Goal: Information Seeking & Learning: Understand process/instructions

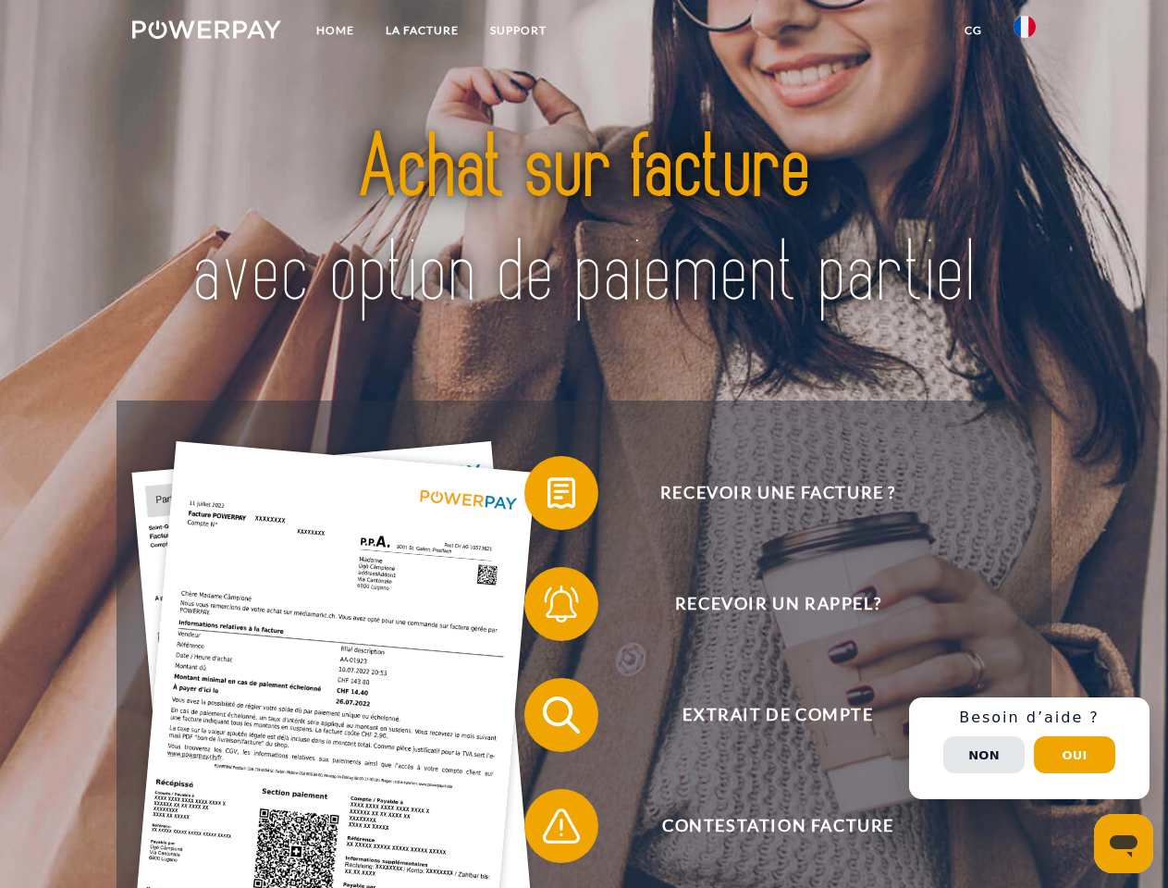
click at [206, 32] on img at bounding box center [206, 29] width 149 height 18
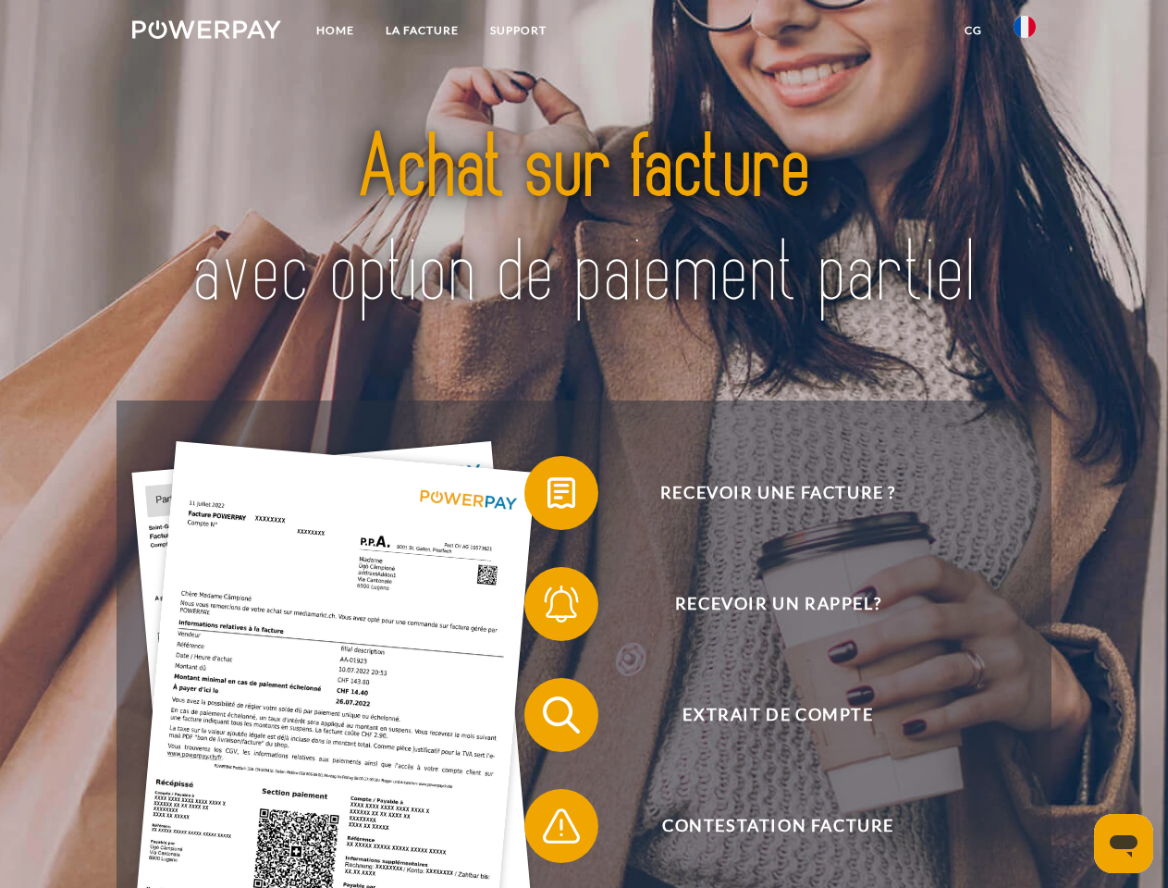
click at [1025, 32] on img at bounding box center [1025, 27] width 22 height 22
click at [973, 31] on link "CG" at bounding box center [973, 30] width 49 height 33
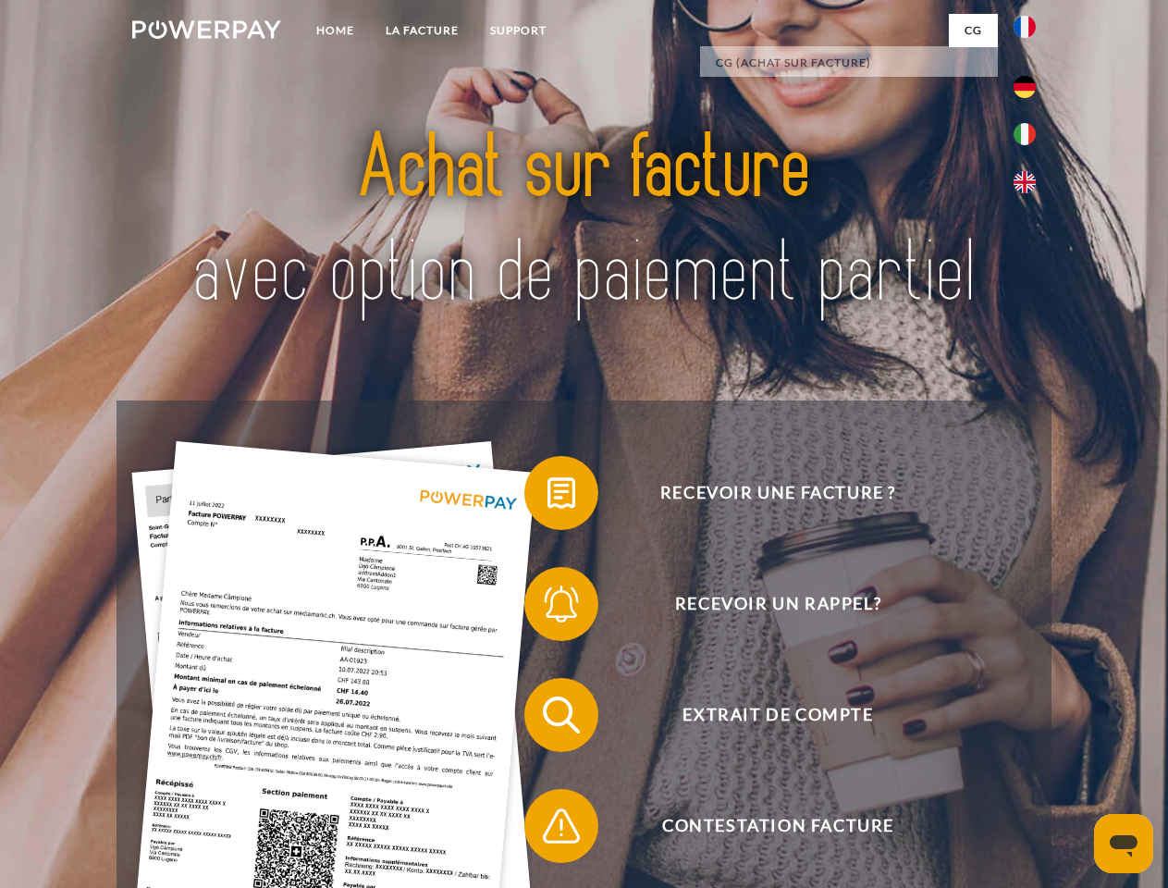
click at [548, 497] on span at bounding box center [533, 493] width 92 height 92
click at [548, 608] on span at bounding box center [533, 604] width 92 height 92
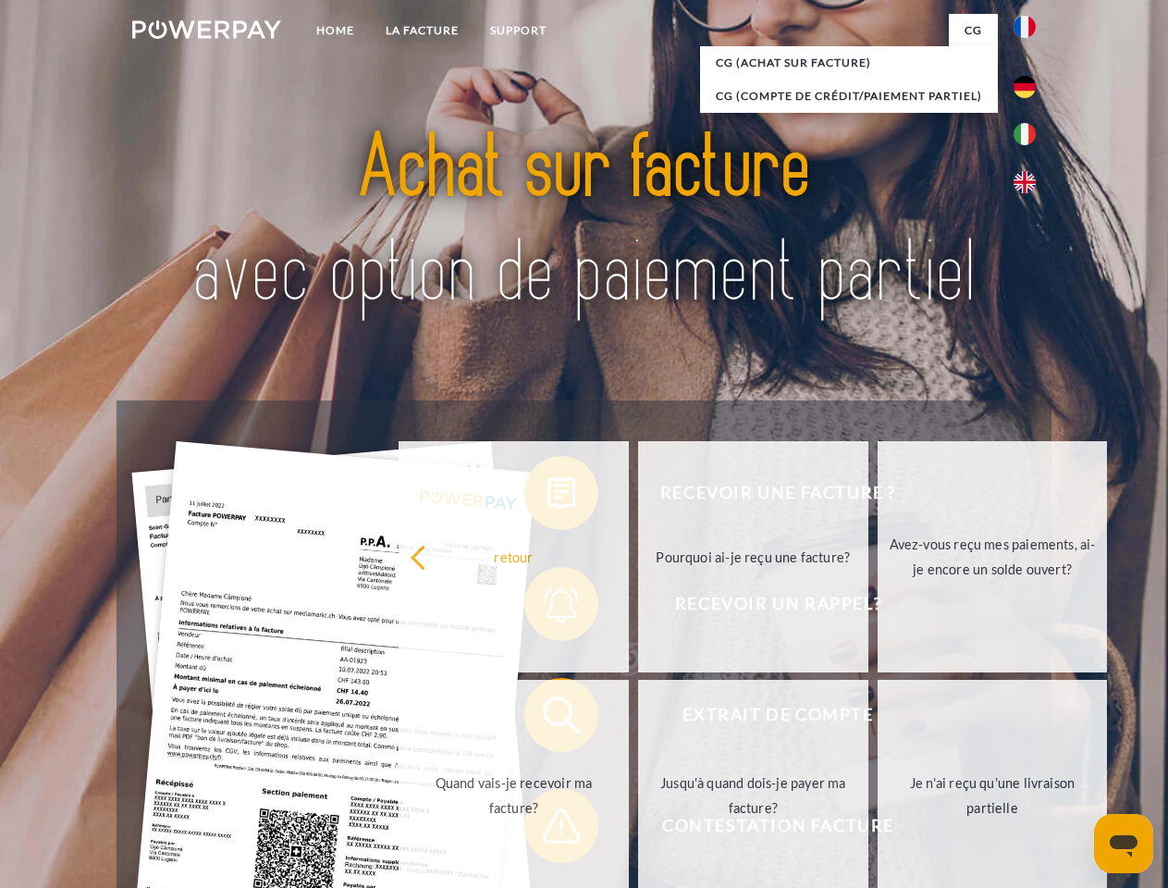
click at [638, 719] on link "Jusqu'à quand dois-je payer ma facture?" at bounding box center [753, 795] width 230 height 231
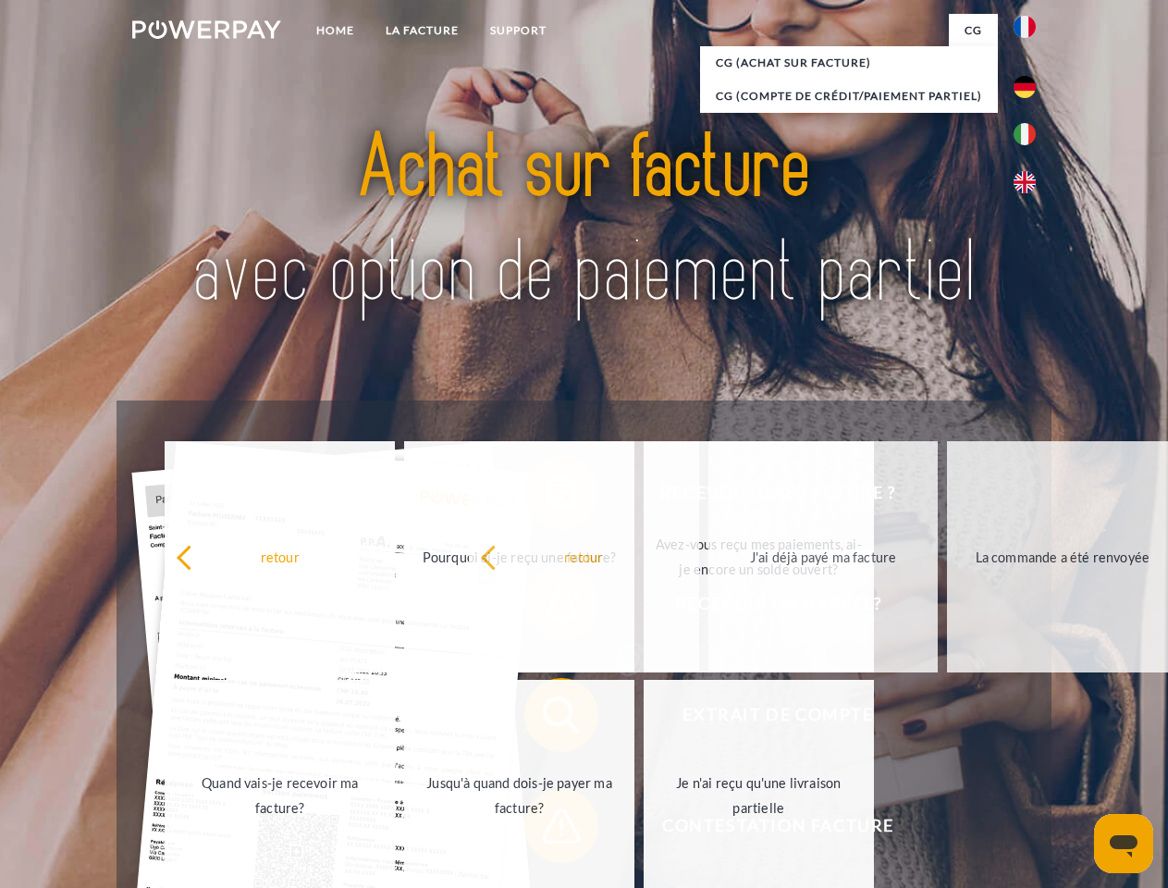
click at [548, 830] on span at bounding box center [533, 826] width 92 height 92
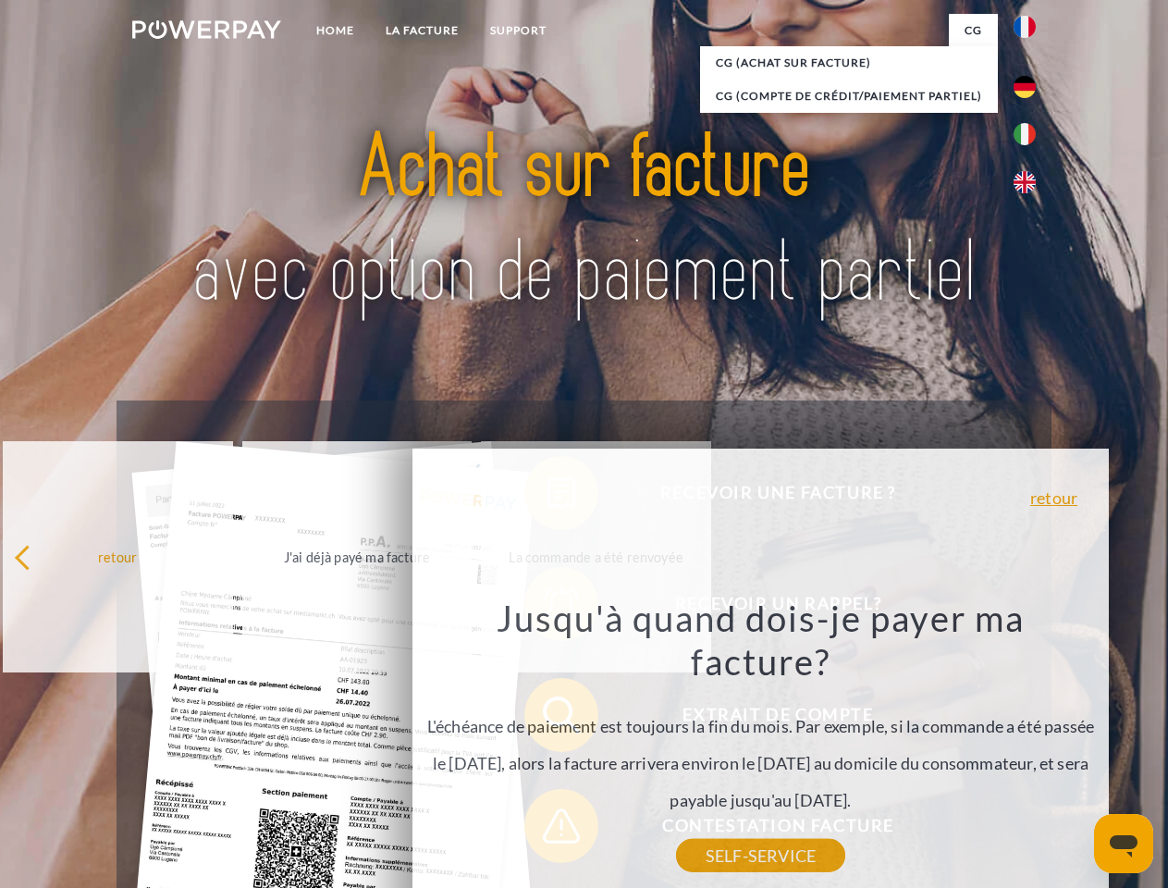
click at [1029, 748] on div "Recevoir une facture ? Recevoir un rappel? Extrait de compte retour" at bounding box center [584, 770] width 934 height 740
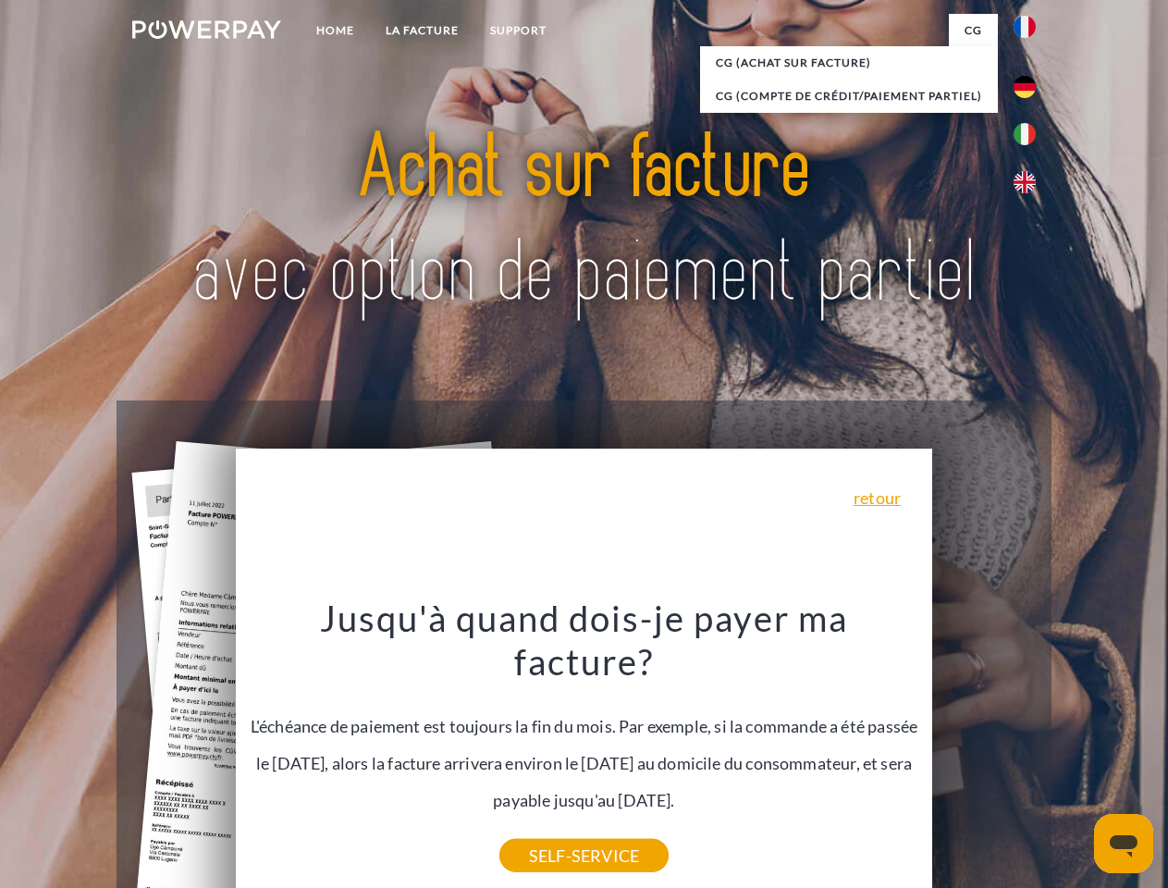
click at [984, 752] on span "Extrait de compte" at bounding box center [777, 715] width 453 height 74
click at [1075, 755] on header "Home LA FACTURE Support" at bounding box center [584, 638] width 1168 height 1277
